Goal: Information Seeking & Learning: Learn about a topic

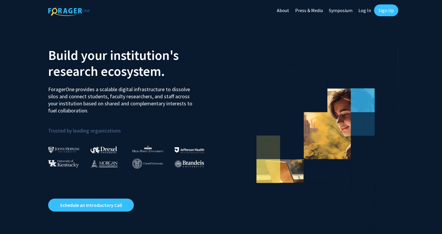
click at [365, 11] on link "Log In" at bounding box center [364, 10] width 19 height 21
select select
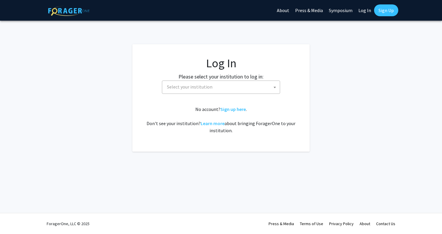
click at [230, 92] on span "Select your institution" at bounding box center [222, 87] width 115 height 12
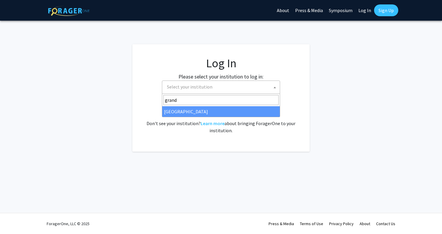
type input "grand"
select select "23"
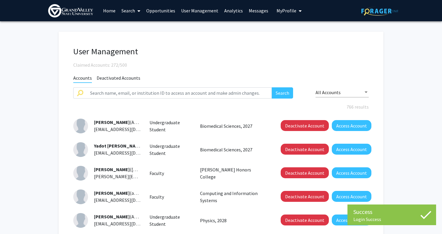
click at [233, 11] on link "Analytics" at bounding box center [233, 10] width 25 height 21
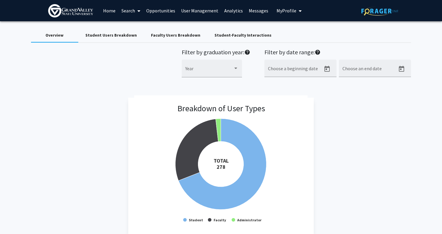
click at [209, 14] on link "User Management" at bounding box center [199, 10] width 43 height 21
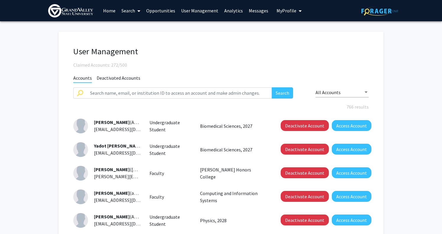
click at [137, 14] on span at bounding box center [137, 11] width 5 height 21
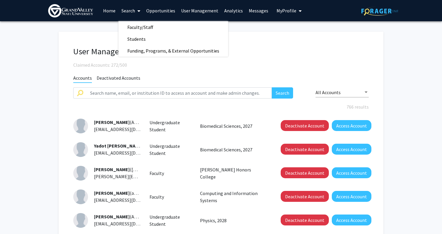
click at [237, 12] on link "Analytics" at bounding box center [233, 10] width 25 height 21
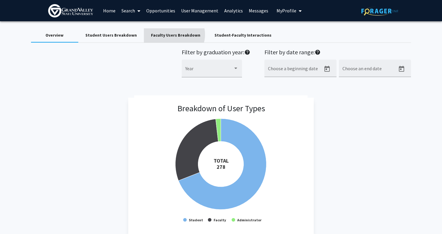
click at [169, 35] on div "Faculty Users Breakdown" at bounding box center [175, 35] width 49 height 6
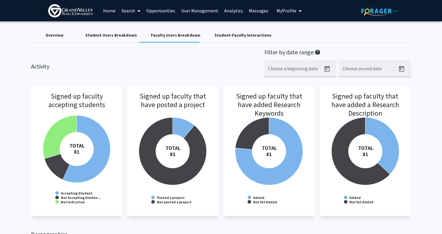
click at [221, 38] on div "Student-Faculty Interactions" at bounding box center [242, 35] width 57 height 6
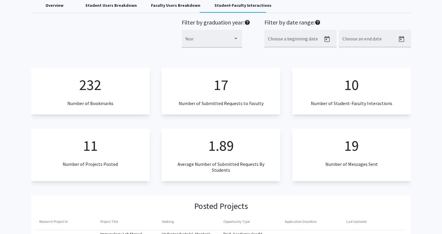
scroll to position [30, 0]
click at [352, 87] on p "10" at bounding box center [351, 85] width 15 height 22
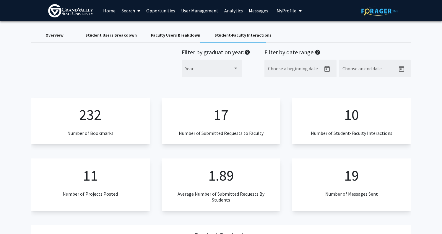
scroll to position [0, 0]
click at [170, 37] on div "Faculty Users Breakdown" at bounding box center [175, 35] width 49 height 6
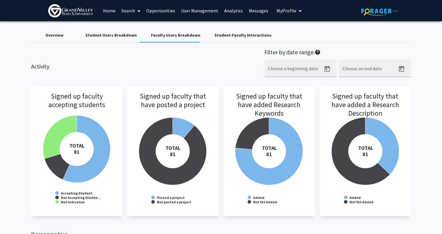
click at [124, 37] on div "Student Users Breakdown" at bounding box center [110, 35] width 51 height 6
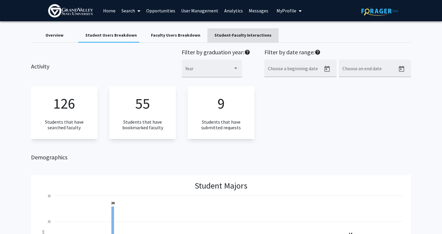
click at [238, 37] on div "Student-Faculty Interactions" at bounding box center [242, 35] width 57 height 6
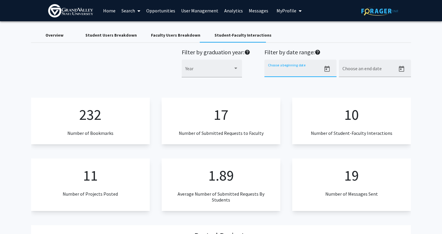
click at [275, 74] on input "Choose a beginning date" at bounding box center [294, 70] width 53 height 5
click at [326, 71] on icon "Open calendar" at bounding box center [326, 69] width 7 height 7
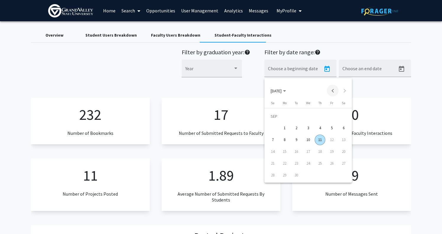
click at [334, 90] on button "Previous month" at bounding box center [333, 91] width 12 height 12
click at [331, 119] on div "1" at bounding box center [331, 116] width 11 height 11
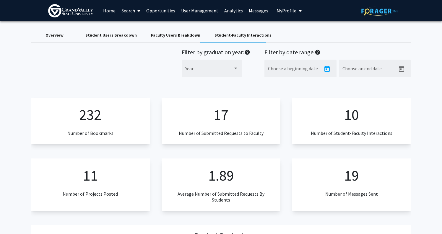
type input "8/1/2025"
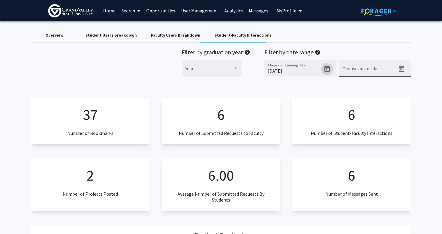
click at [385, 71] on input "Choose an end date" at bounding box center [368, 70] width 53 height 5
click at [402, 71] on icon "Open calendar" at bounding box center [401, 69] width 7 height 7
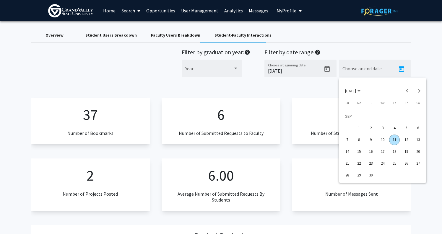
click at [395, 141] on div "11" at bounding box center [394, 140] width 11 height 11
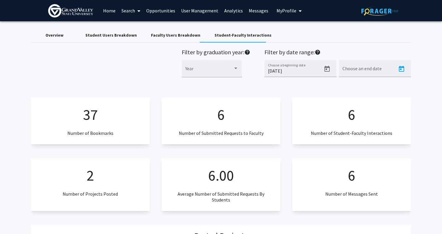
type input "9/12/2025"
click at [236, 69] on div at bounding box center [235, 68] width 3 height 1
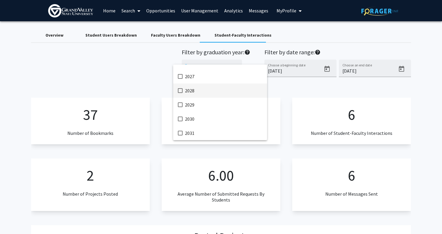
scroll to position [137, 0]
click at [132, 59] on div at bounding box center [221, 117] width 442 height 234
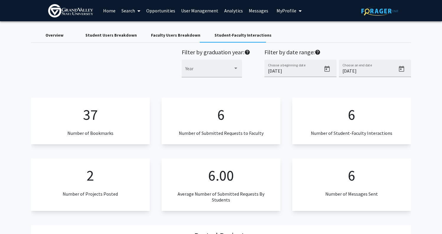
scroll to position [0, 1]
click at [111, 36] on div "Student Users Breakdown" at bounding box center [110, 35] width 51 height 6
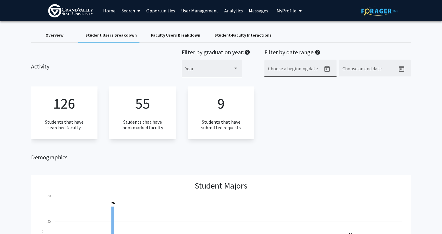
click at [329, 72] on icon "Open calendar" at bounding box center [326, 69] width 5 height 6
click at [333, 91] on button "Previous month" at bounding box center [333, 91] width 12 height 12
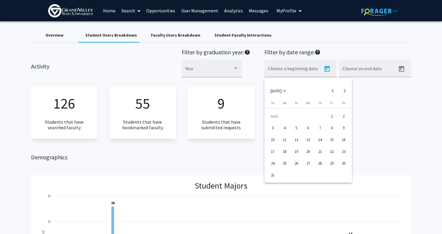
click at [333, 118] on div "1" at bounding box center [331, 116] width 11 height 11
type input "8/1/2025"
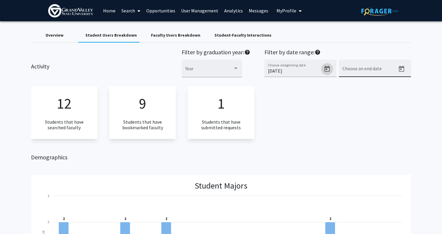
click at [393, 71] on input "Choose an end date" at bounding box center [368, 70] width 53 height 5
click at [403, 70] on icon "Open calendar" at bounding box center [401, 69] width 7 height 7
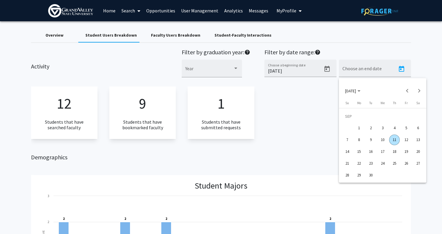
click at [398, 139] on div "11" at bounding box center [394, 140] width 11 height 11
type input "9/12/2025"
click at [364, 121] on div "12 Students that have searched faculty 9 Students that have bookmarked faculty …" at bounding box center [221, 113] width 380 height 52
click at [60, 34] on div "Overview" at bounding box center [54, 35] width 18 height 6
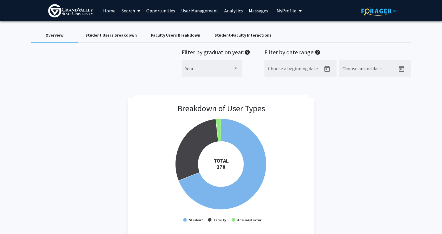
click at [104, 35] on div "Student Users Breakdown" at bounding box center [110, 35] width 51 height 6
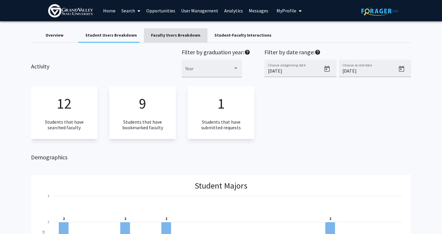
click at [180, 38] on div "Faculty Users Breakdown" at bounding box center [175, 35] width 49 height 6
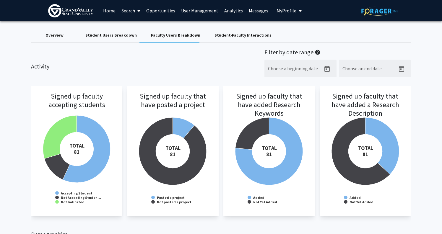
click at [241, 36] on div "Student-Faculty Interactions" at bounding box center [242, 35] width 57 height 6
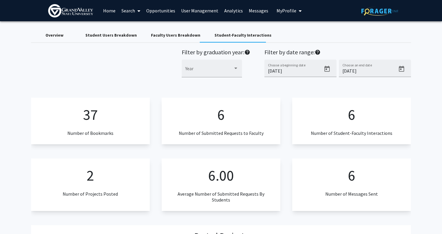
click at [138, 11] on icon at bounding box center [138, 11] width 3 height 5
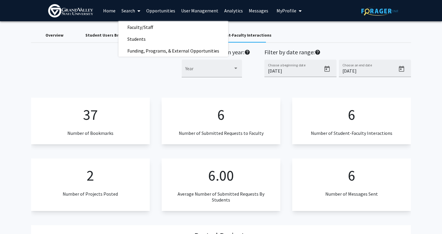
click at [172, 10] on link "Opportunities" at bounding box center [160, 10] width 35 height 21
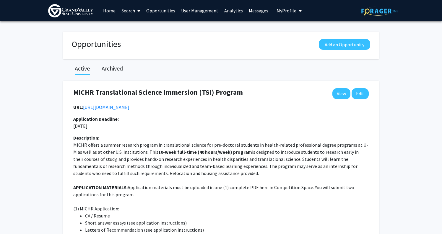
click at [191, 10] on link "User Management" at bounding box center [199, 10] width 43 height 21
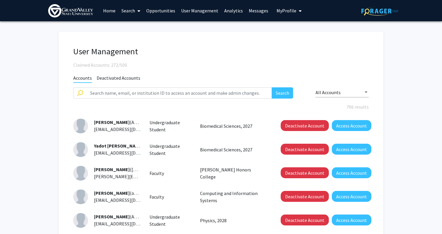
click at [234, 13] on link "Analytics" at bounding box center [233, 10] width 25 height 21
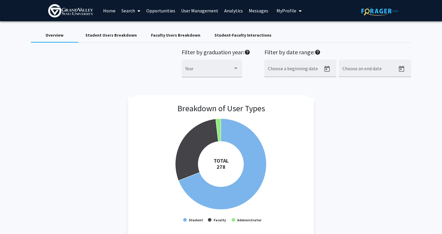
click at [284, 12] on span "My Profile" at bounding box center [287, 11] width 20 height 6
click at [254, 11] on link "Messages" at bounding box center [258, 10] width 25 height 21
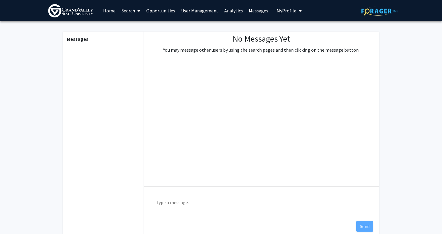
click at [109, 10] on link "Home" at bounding box center [109, 10] width 18 height 21
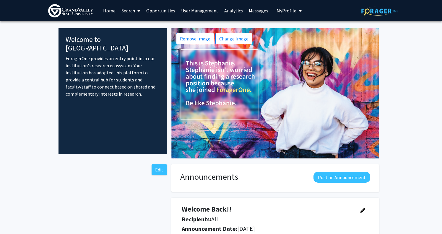
click at [64, 11] on img at bounding box center [70, 10] width 45 height 13
click at [109, 13] on link "Home" at bounding box center [109, 10] width 18 height 21
click at [136, 12] on span at bounding box center [137, 11] width 5 height 21
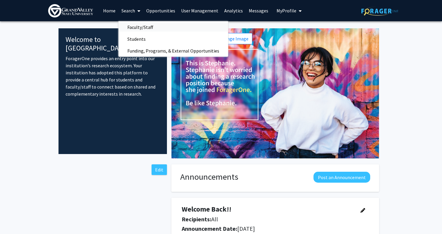
click at [137, 27] on span "Faculty/Staff" at bounding box center [139, 27] width 43 height 12
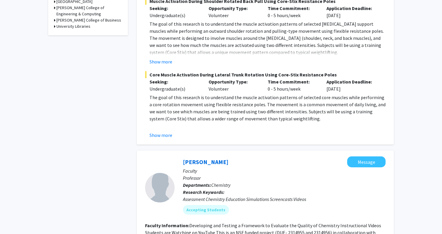
scroll to position [275, 0]
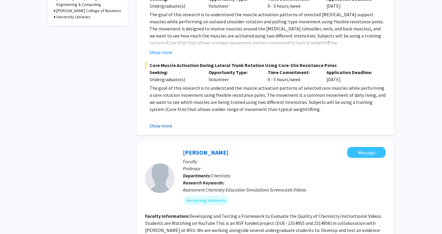
click at [167, 123] on button "Show more" at bounding box center [160, 125] width 23 height 7
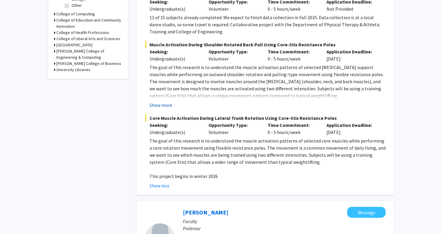
click at [167, 102] on button "Show more" at bounding box center [160, 105] width 23 height 7
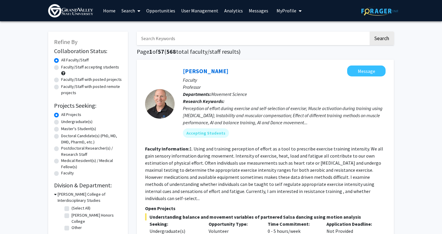
scroll to position [0, 0]
click at [61, 79] on label "Faculty/Staff with posted projects" at bounding box center [91, 80] width 61 height 6
click at [61, 79] on input "Faculty/Staff with posted projects" at bounding box center [63, 79] width 4 height 4
radio input "true"
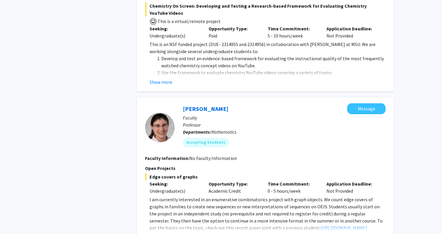
scroll to position [554, 0]
click at [165, 78] on button "Show more" at bounding box center [160, 81] width 23 height 7
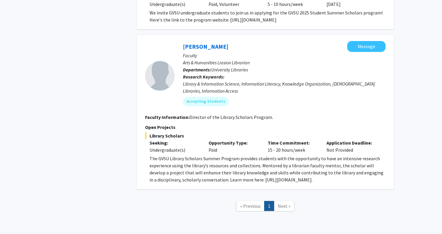
scroll to position [1080, 0]
click at [267, 140] on div "Time Commitment: 15 - 20 hours/week" at bounding box center [292, 147] width 59 height 14
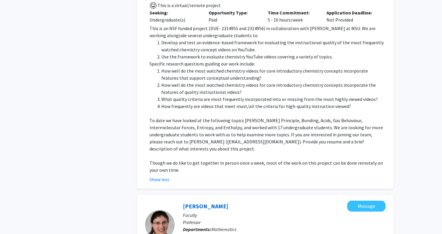
scroll to position [572, 0]
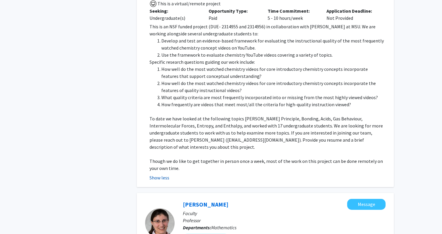
click at [165, 174] on button "Show less" at bounding box center [159, 177] width 20 height 7
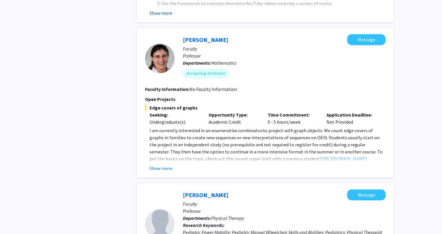
scroll to position [630, 0]
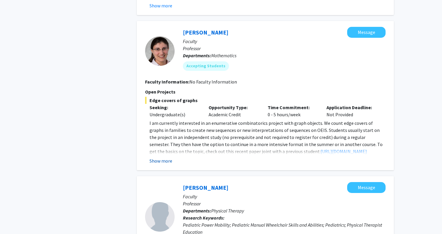
click at [165, 157] on button "Show more" at bounding box center [160, 160] width 23 height 7
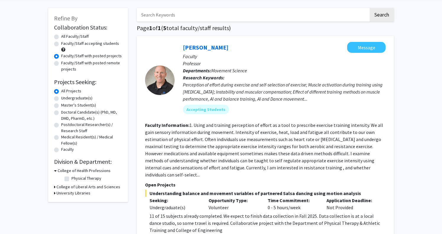
scroll to position [24, 0]
click at [61, 107] on label "Master's Student(s)" at bounding box center [78, 105] width 35 height 6
click at [61, 106] on input "Master's Student(s)" at bounding box center [63, 104] width 4 height 4
radio input "true"
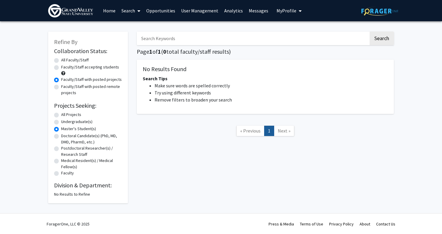
click at [61, 62] on label "All Faculty/Staff" at bounding box center [74, 60] width 27 height 6
click at [61, 61] on input "All Faculty/Staff" at bounding box center [63, 59] width 4 height 4
radio input "true"
click at [88, 10] on img at bounding box center [70, 10] width 45 height 13
